Goal: Information Seeking & Learning: Learn about a topic

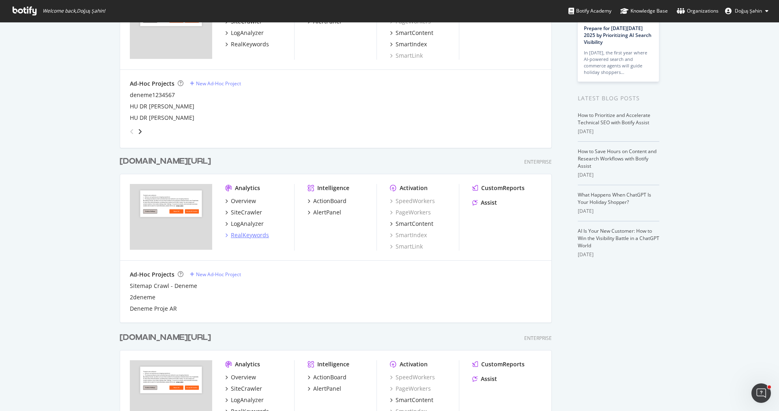
click at [260, 234] on div "RealKeywords" at bounding box center [250, 235] width 38 height 8
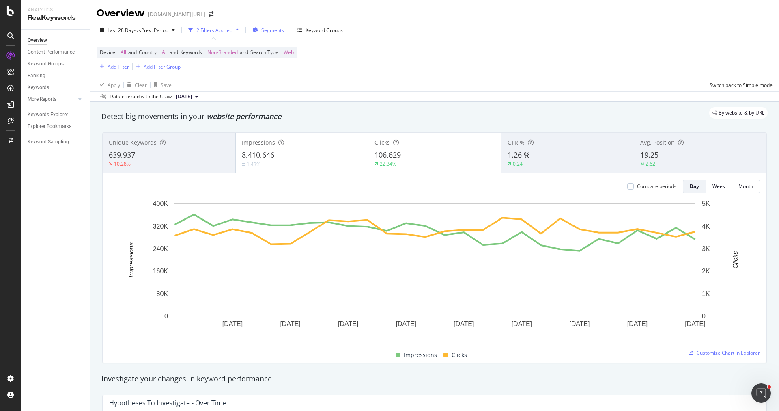
click at [272, 32] on span "Segments" at bounding box center [272, 30] width 23 height 7
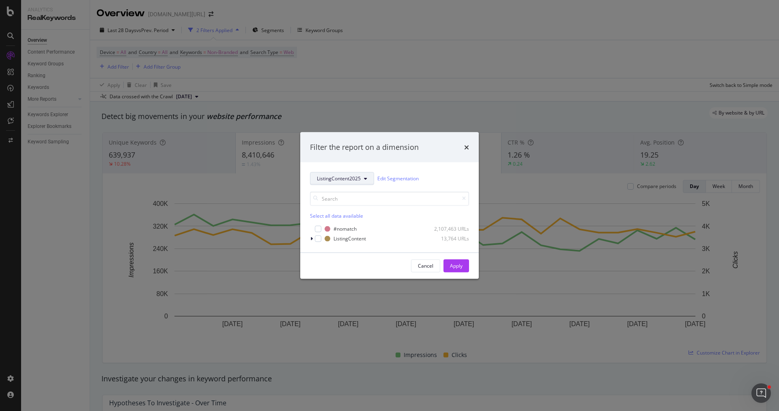
click at [335, 179] on span "ListingContent2025" at bounding box center [339, 178] width 44 height 7
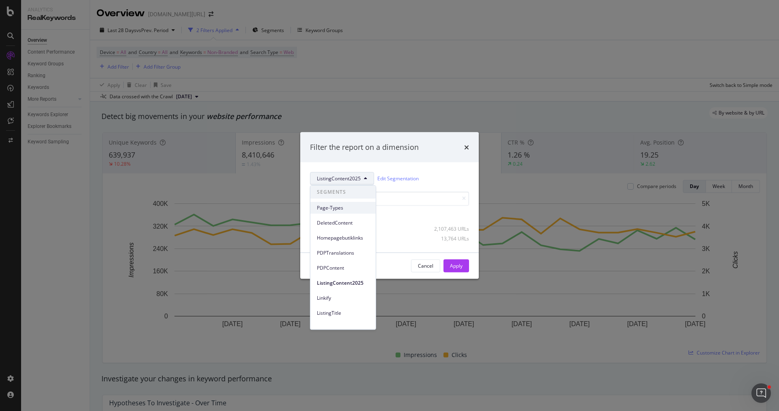
click at [347, 209] on span "Page-Types" at bounding box center [343, 207] width 52 height 7
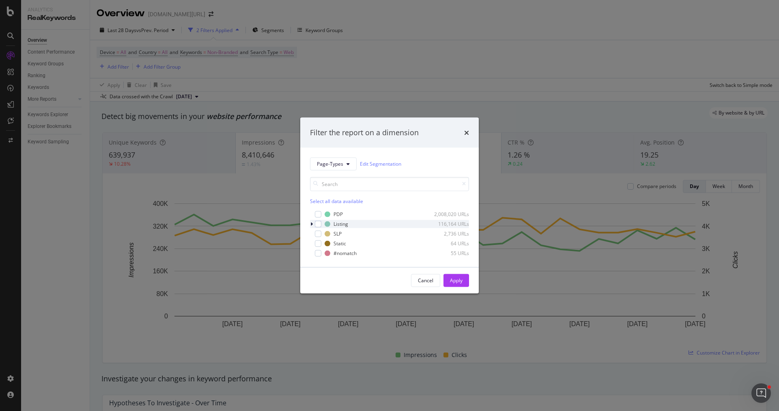
click at [311, 222] on icon "modal" at bounding box center [312, 223] width 2 height 5
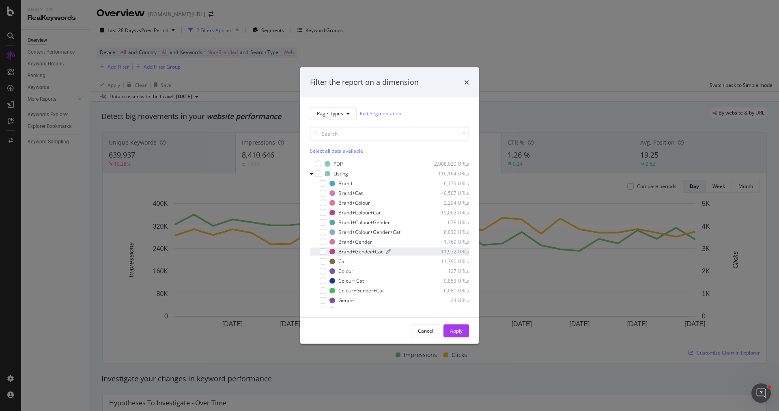
scroll to position [32, 0]
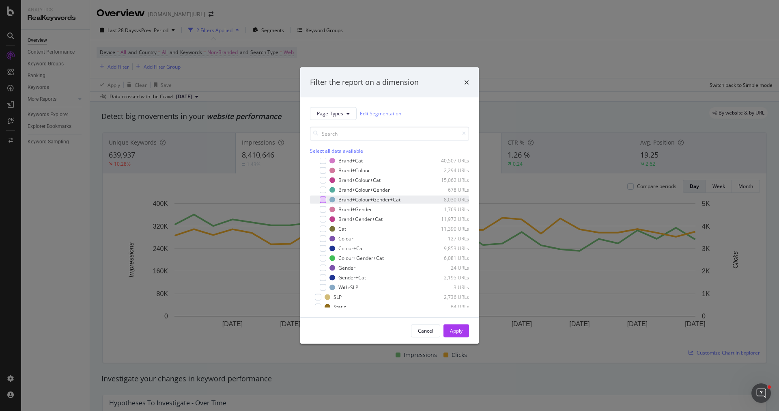
click at [326, 201] on div "modal" at bounding box center [323, 199] width 6 height 6
click at [449, 323] on div "Cancel Apply" at bounding box center [389, 330] width 179 height 26
click at [454, 330] on div "Apply" at bounding box center [456, 330] width 13 height 7
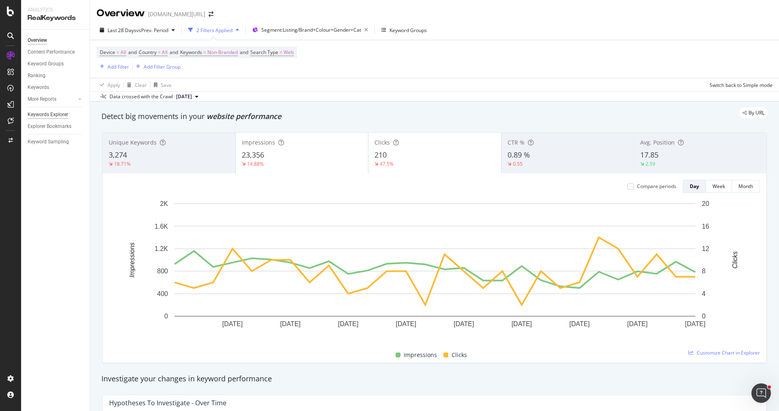
click at [58, 113] on div "Keywords Explorer" at bounding box center [48, 114] width 41 height 9
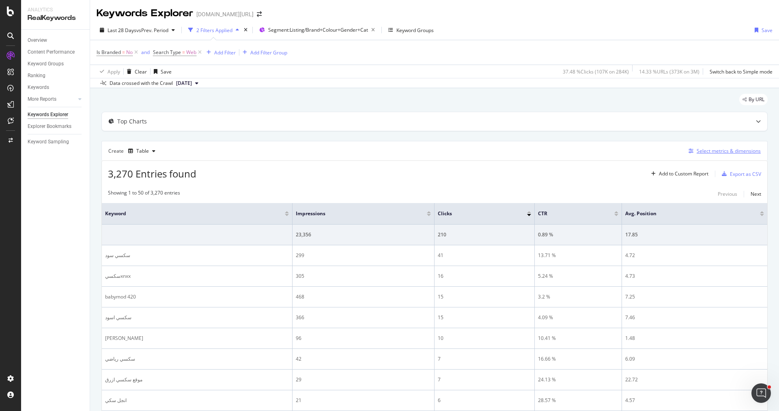
click at [741, 148] on div "Select metrics & dimensions" at bounding box center [729, 150] width 64 height 7
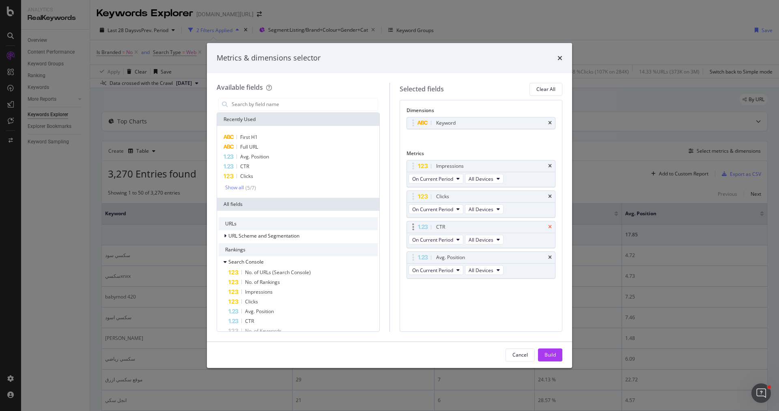
click at [550, 225] on icon "times" at bounding box center [550, 226] width 4 height 5
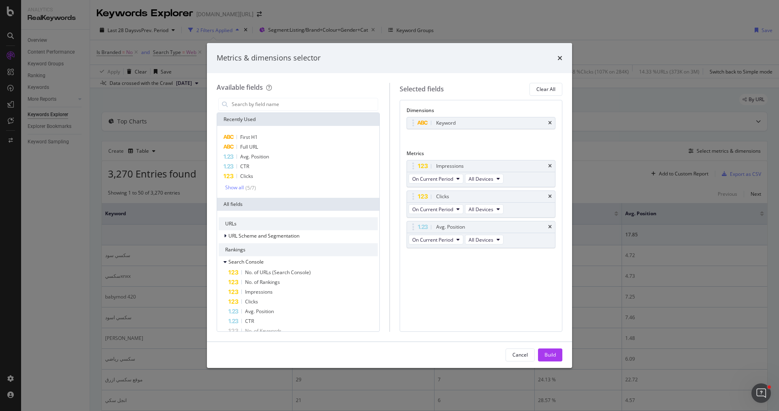
click at [550, 225] on icon "times" at bounding box center [550, 226] width 4 height 5
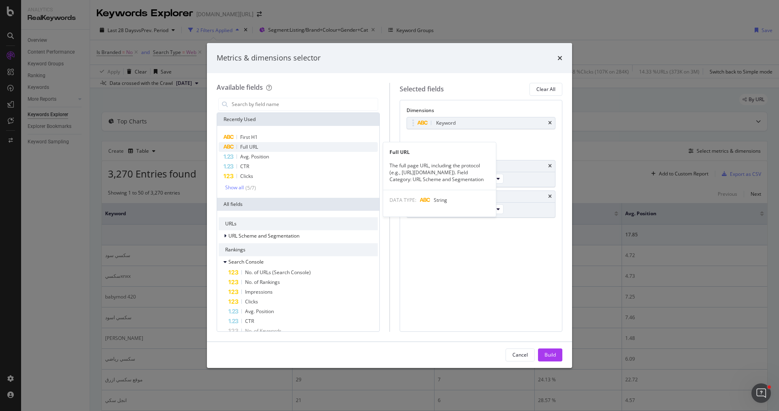
click at [306, 148] on div "Full URL" at bounding box center [298, 147] width 159 height 10
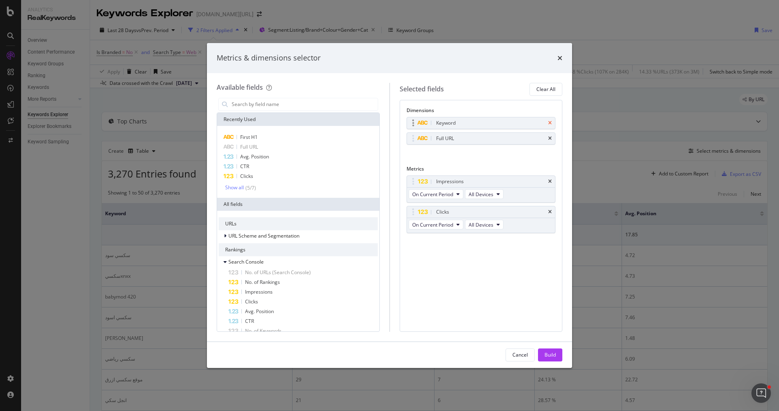
click at [550, 124] on icon "times" at bounding box center [550, 123] width 4 height 5
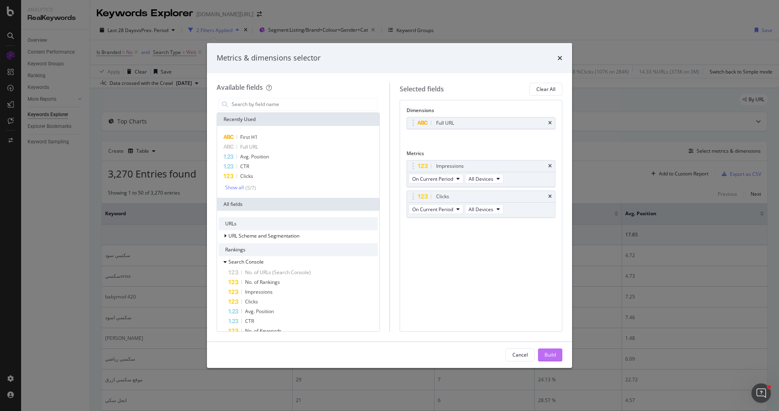
click at [554, 359] on div "Build" at bounding box center [550, 355] width 11 height 12
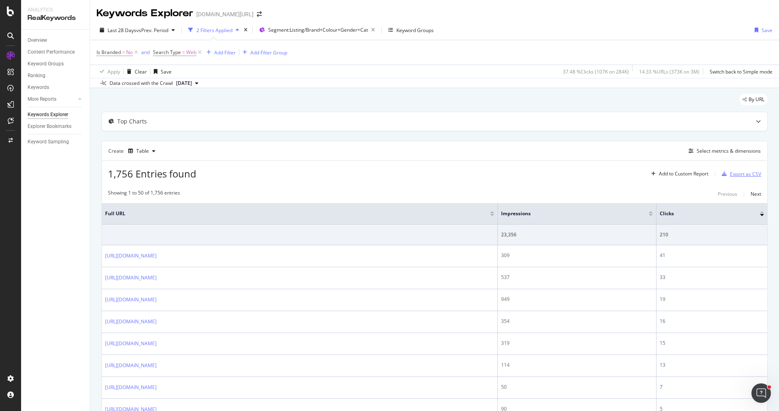
click at [730, 172] on div "button" at bounding box center [724, 173] width 11 height 5
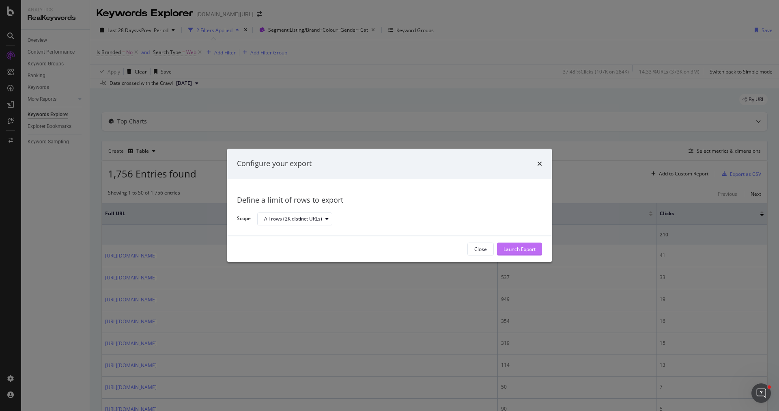
click at [509, 251] on div "Launch Export" at bounding box center [520, 249] width 32 height 7
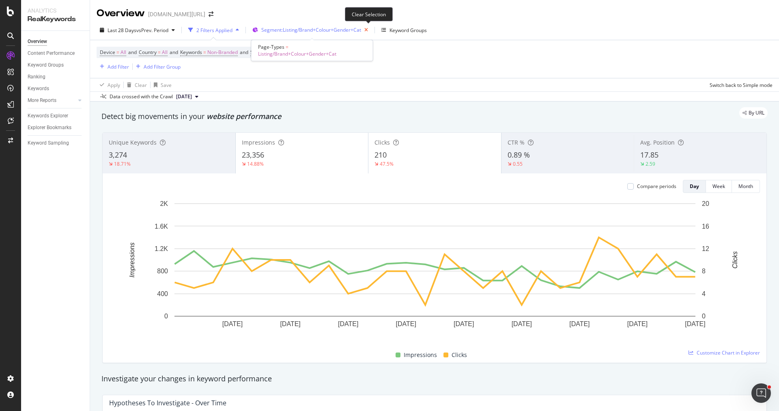
click at [367, 32] on icon "button" at bounding box center [366, 29] width 10 height 11
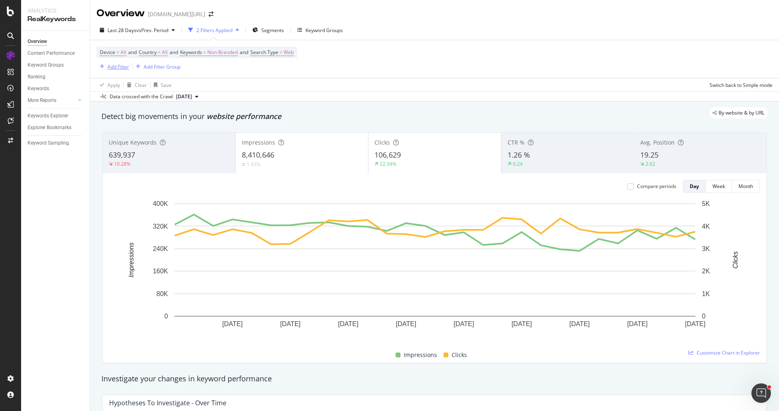
click at [123, 67] on div "Add Filter" at bounding box center [119, 66] width 22 height 7
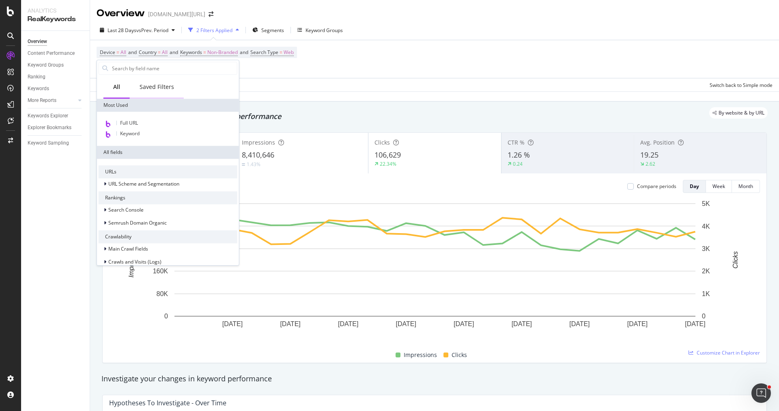
click at [152, 86] on div "Saved Filters" at bounding box center [157, 87] width 35 height 8
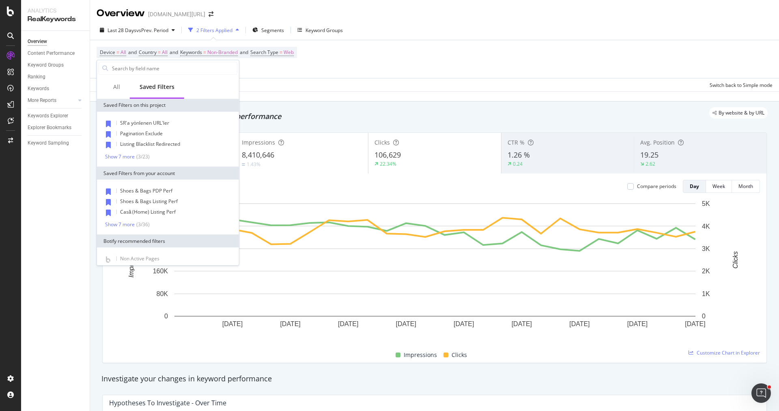
click at [132, 160] on div "SR'a yönlenen URL'ler Pagination Exclude Listing Blacklist Redirected Show 7 mo…" at bounding box center [168, 139] width 142 height 55
click at [128, 157] on div "Show 7 more" at bounding box center [120, 157] width 30 height 6
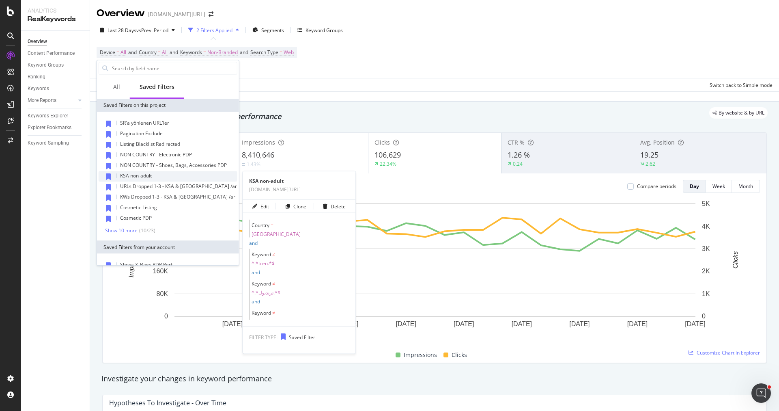
click at [143, 171] on div "KSA non-adult" at bounding box center [168, 176] width 139 height 11
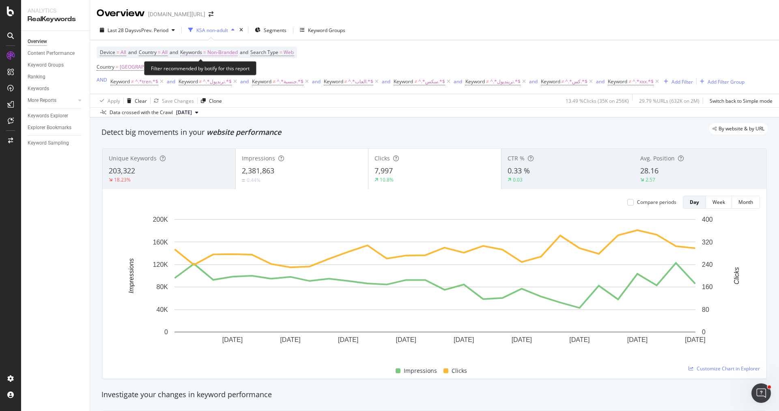
click at [216, 51] on span "Non-Branded" at bounding box center [222, 52] width 30 height 11
click at [223, 75] on div "Non-Branded" at bounding box center [213, 71] width 43 height 12
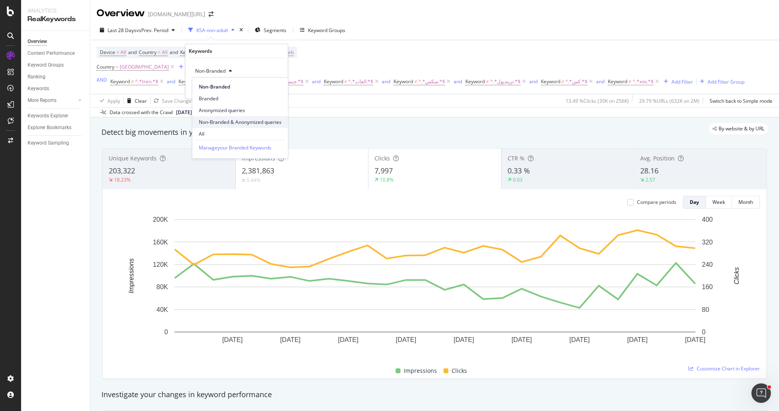
click at [239, 125] on span "Non-Branded & Anonymized queries" at bounding box center [240, 122] width 83 height 7
click at [277, 91] on div "Apply" at bounding box center [281, 87] width 13 height 7
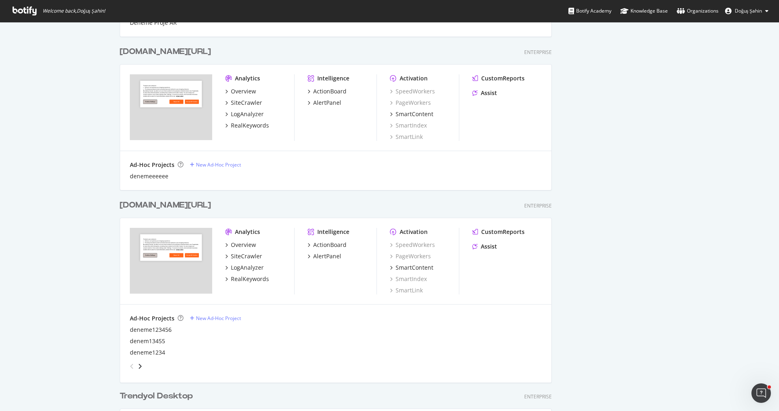
scroll to position [534, 0]
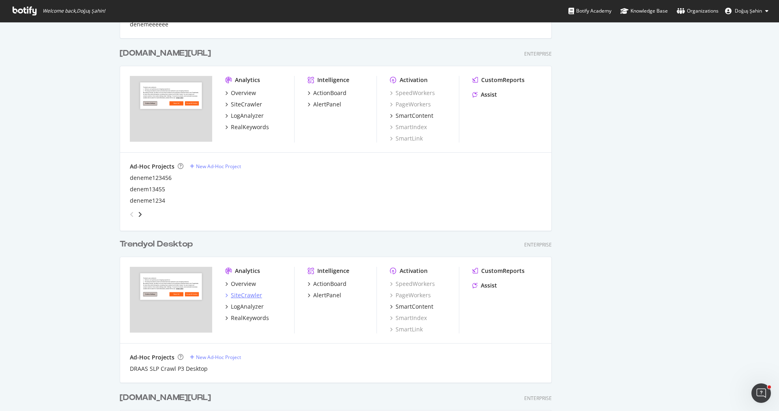
click at [254, 296] on div "SiteCrawler" at bounding box center [246, 295] width 31 height 8
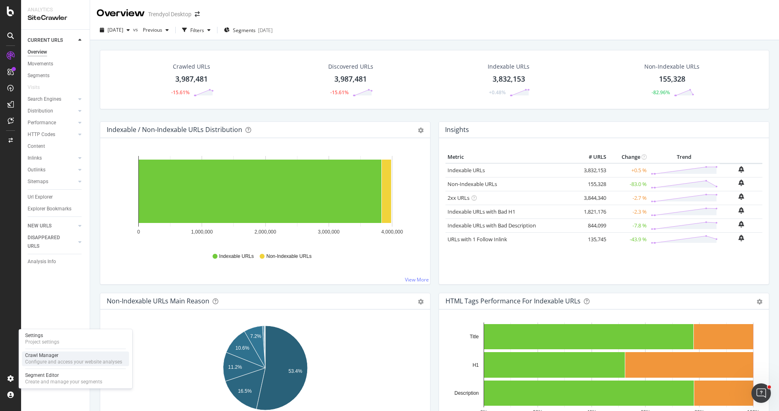
click at [64, 358] on div "Configure and access your website analyses" at bounding box center [73, 361] width 97 height 6
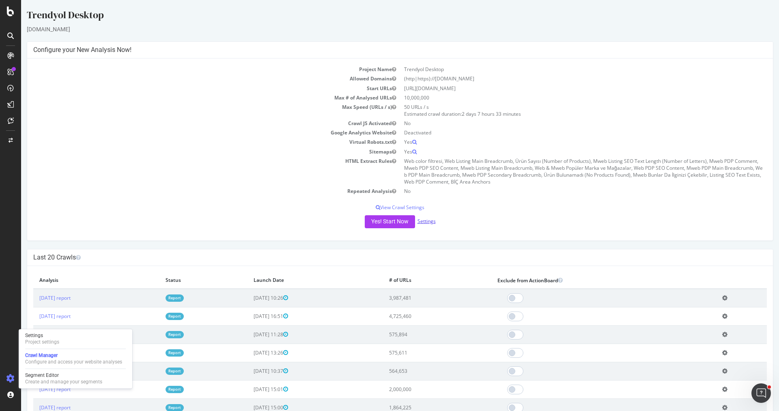
click at [429, 220] on link "Settings" at bounding box center [427, 221] width 18 height 7
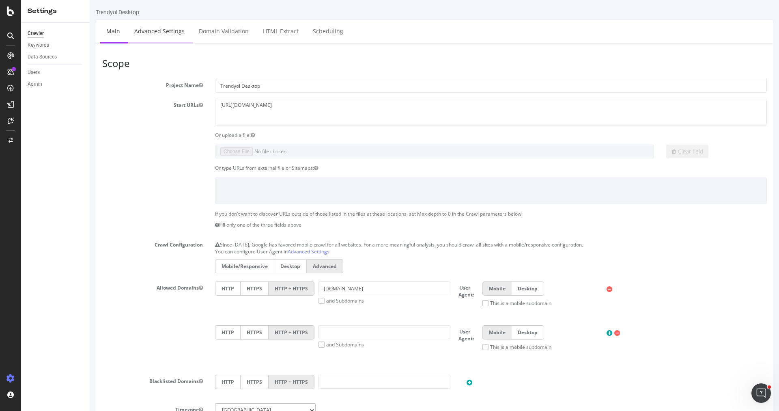
click at [159, 35] on link "Advanced Settings" at bounding box center [159, 31] width 63 height 22
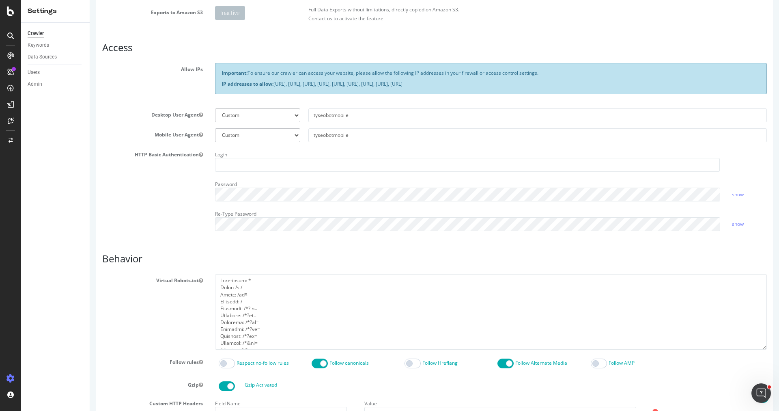
scroll to position [139, 0]
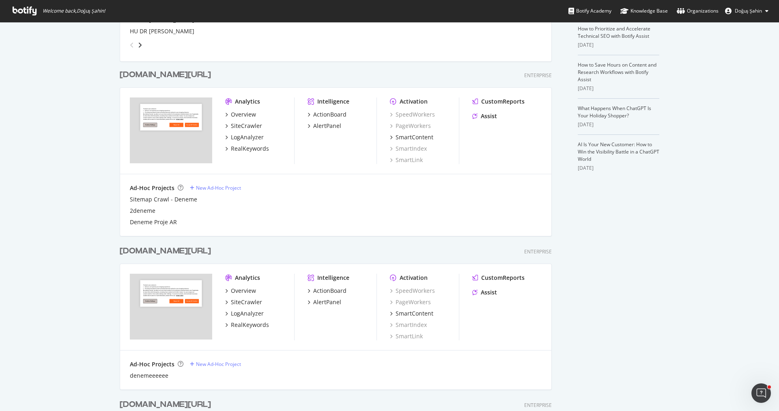
scroll to position [261, 0]
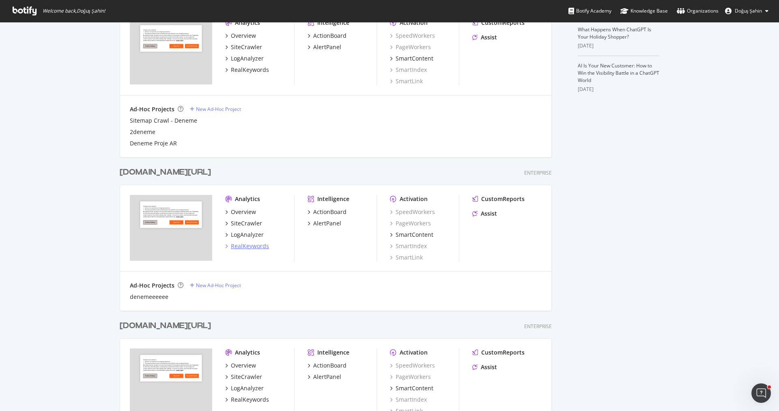
click at [257, 244] on div "RealKeywords" at bounding box center [250, 246] width 38 height 8
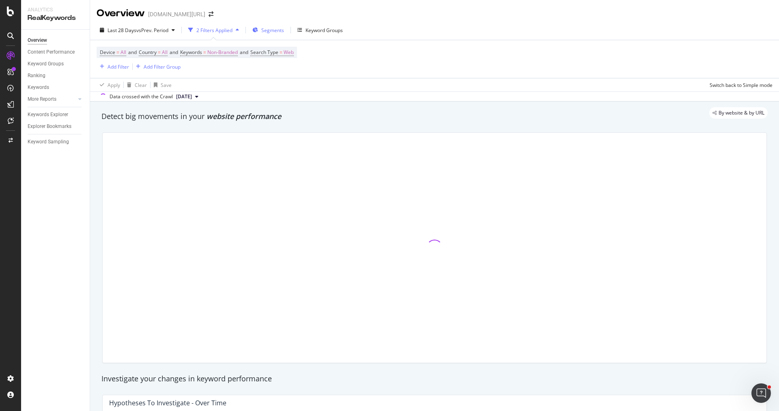
click at [269, 31] on span "Segments" at bounding box center [272, 30] width 23 height 7
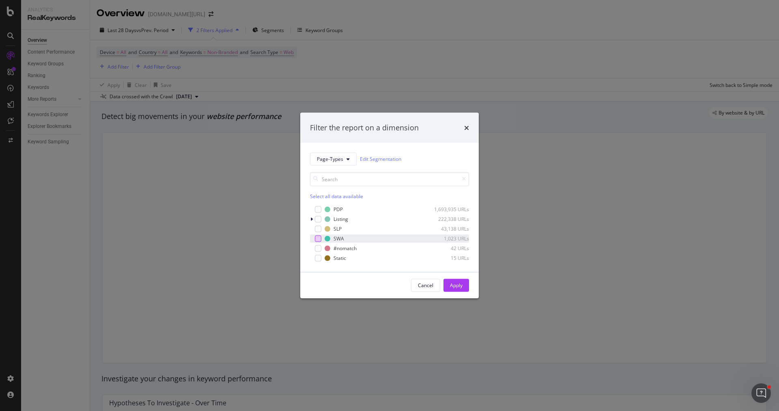
click at [321, 237] on div "SWA 1,023 URLs" at bounding box center [389, 238] width 159 height 8
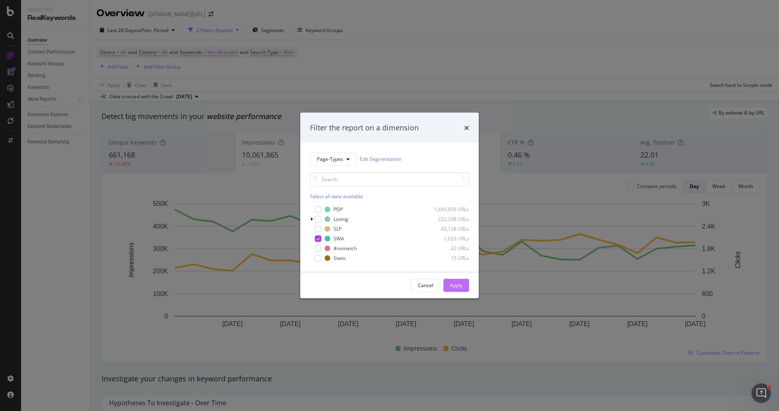
click at [457, 284] on div "Apply" at bounding box center [456, 285] width 13 height 7
